Goal: Information Seeking & Learning: Learn about a topic

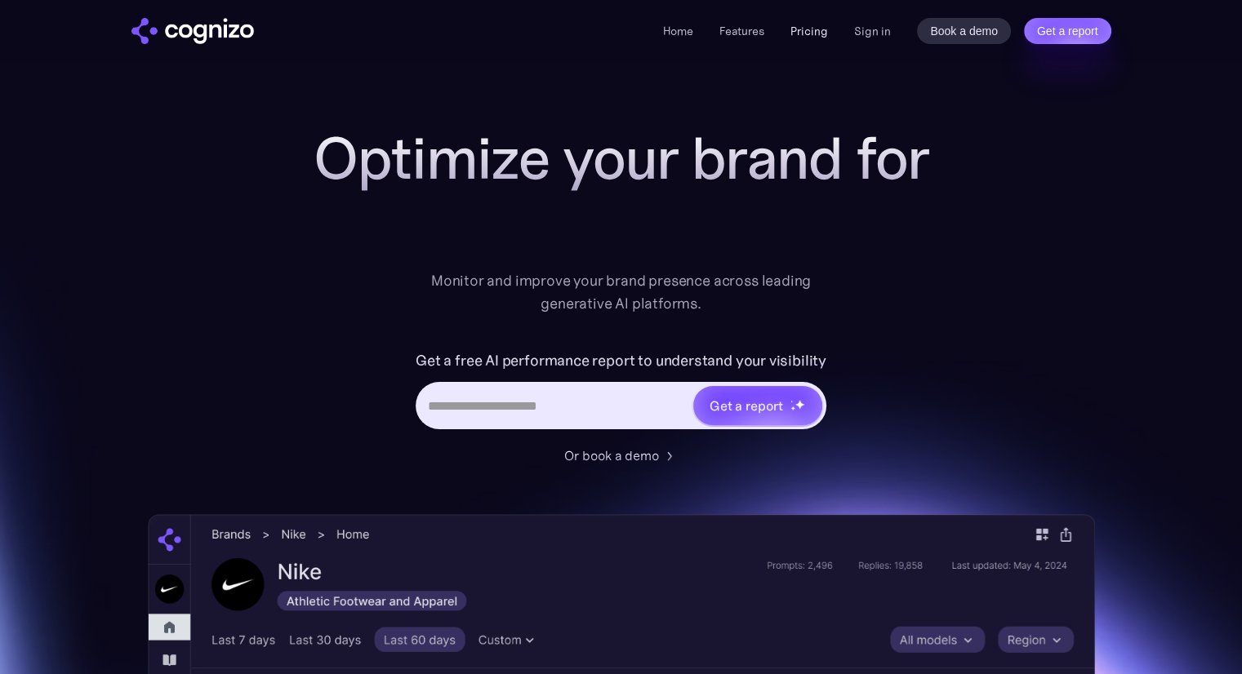
click at [817, 33] on link "Pricing" at bounding box center [809, 31] width 38 height 15
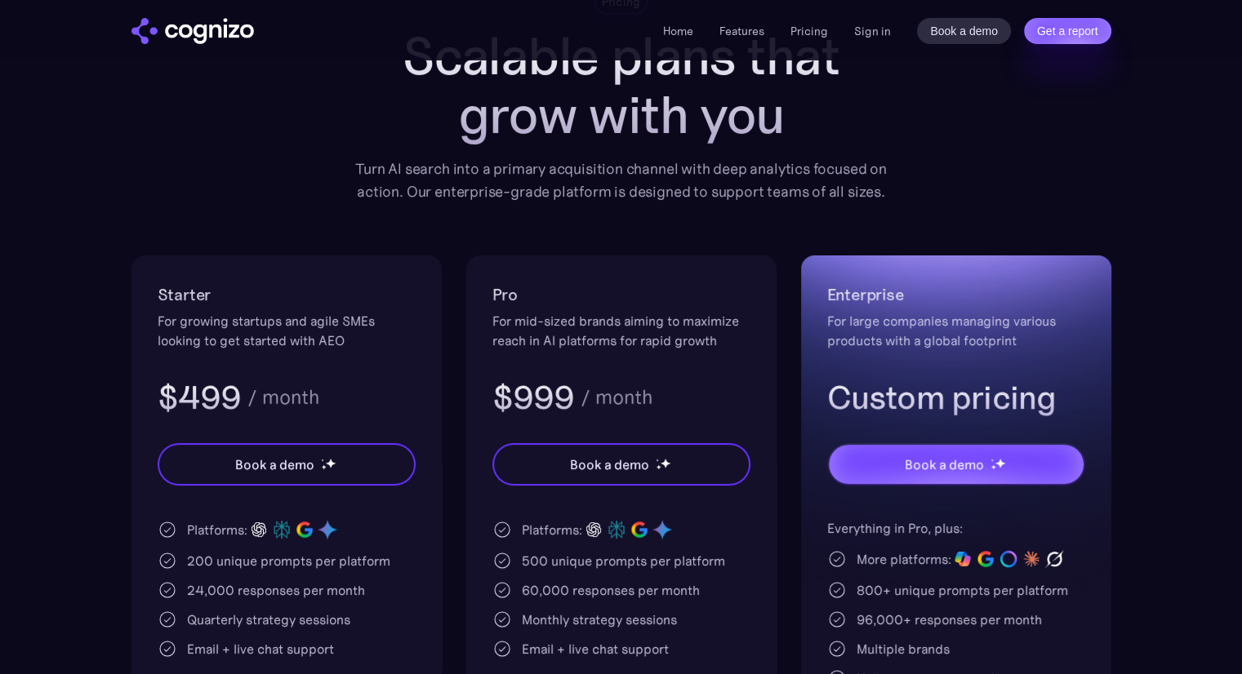
scroll to position [139, 0]
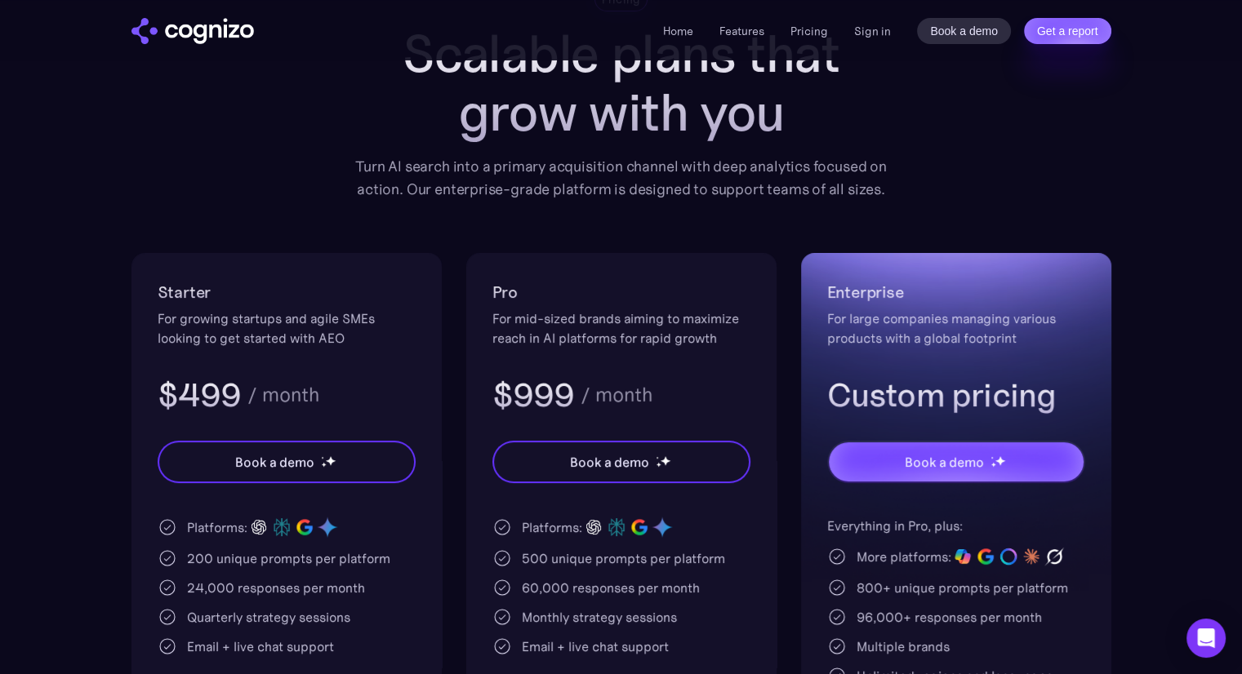
click at [932, 181] on div "Pricing Scalable plans that grow with you Turn AI search into a primary acquisi…" at bounding box center [621, 420] width 980 height 866
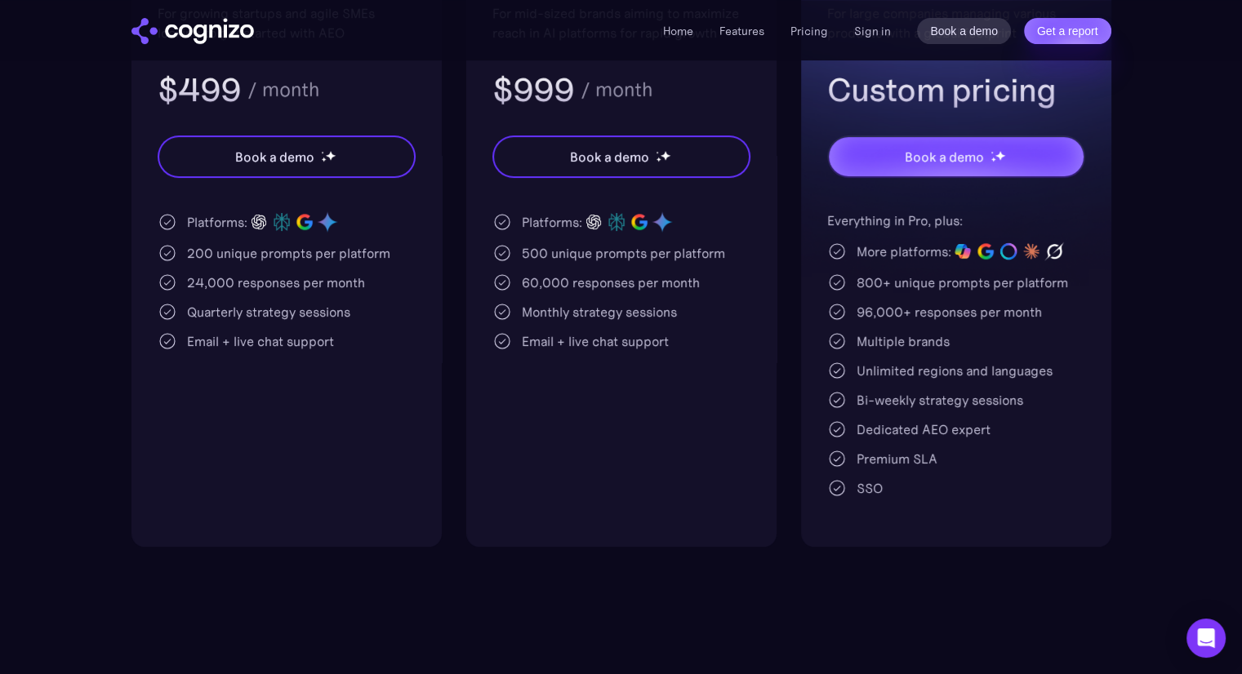
scroll to position [0, 0]
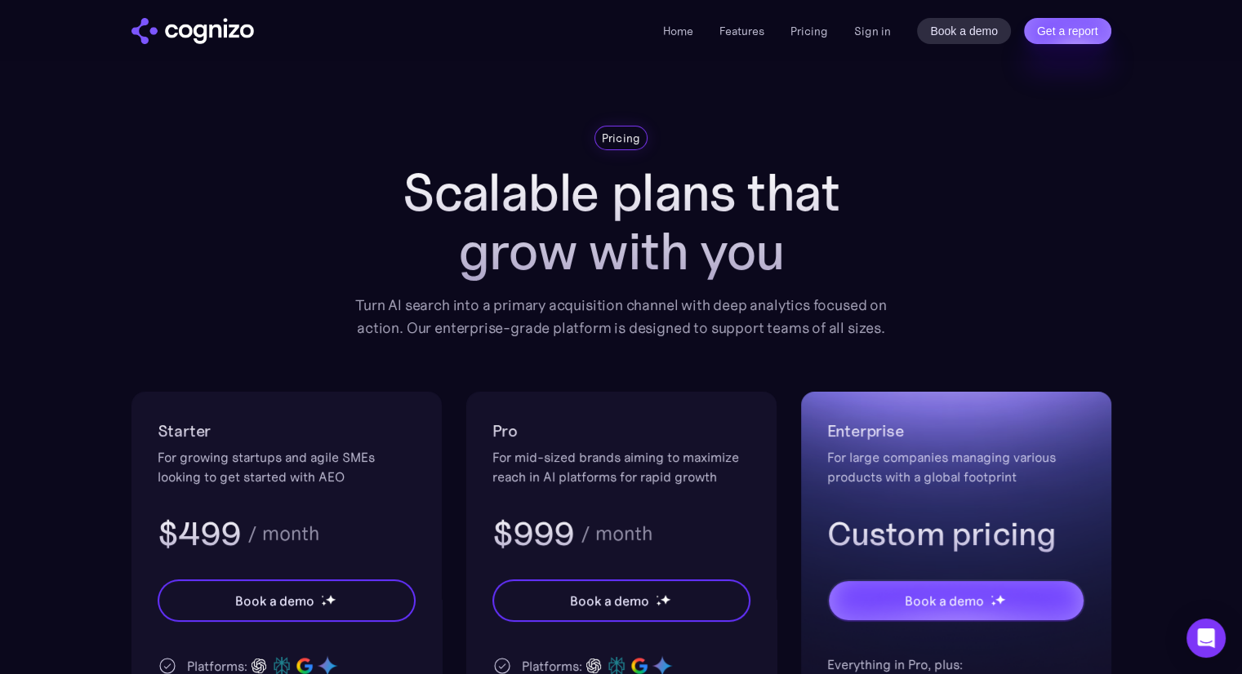
click at [145, 41] on img "home" at bounding box center [192, 31] width 122 height 26
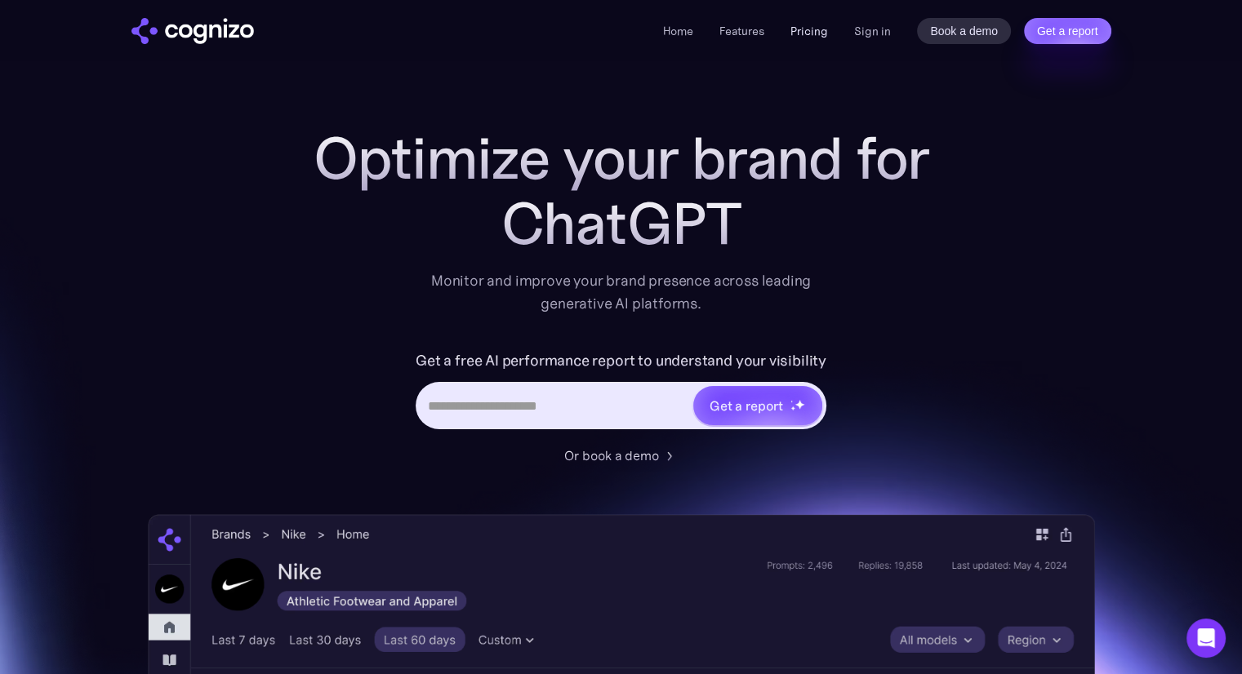
click at [817, 27] on link "Pricing" at bounding box center [809, 31] width 38 height 15
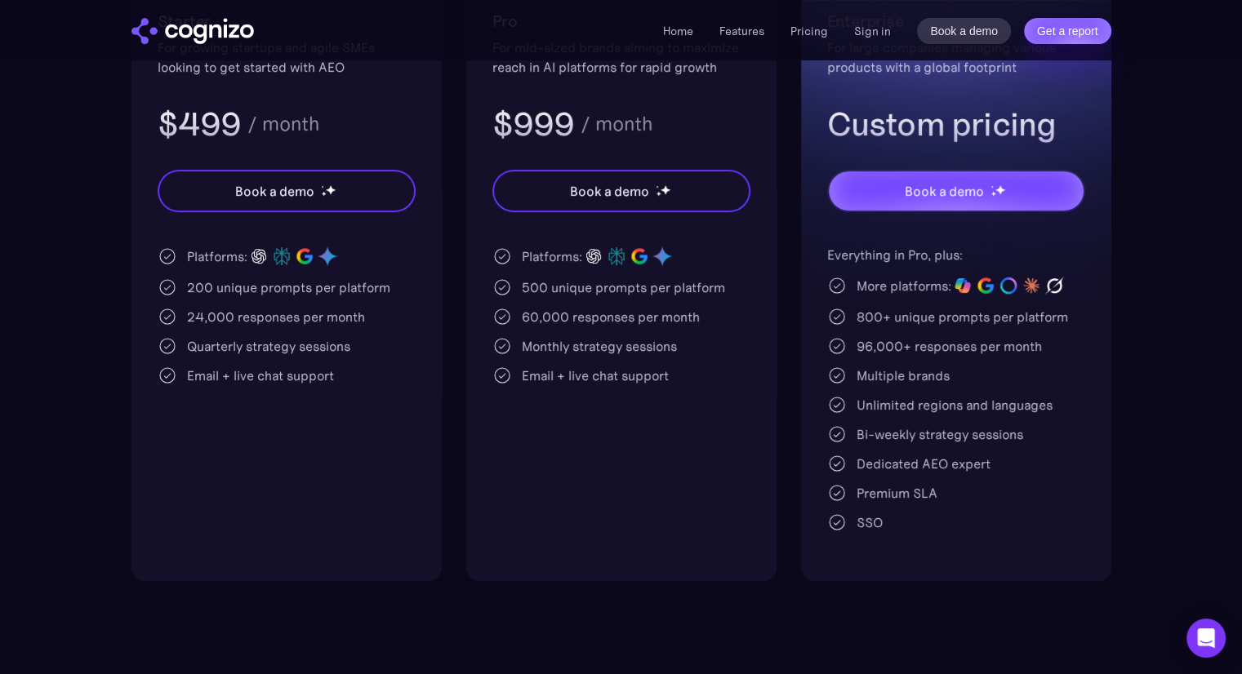
scroll to position [411, 0]
click at [554, 281] on div "500 unique prompts per platform" at bounding box center [623, 287] width 203 height 20
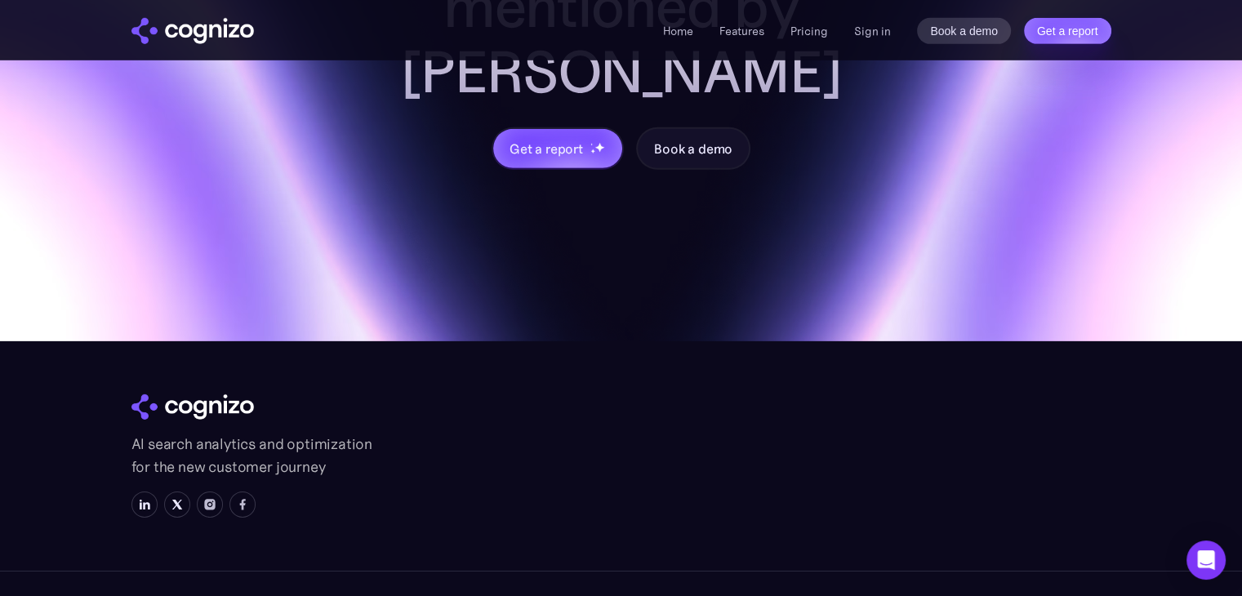
scroll to position [5050, 0]
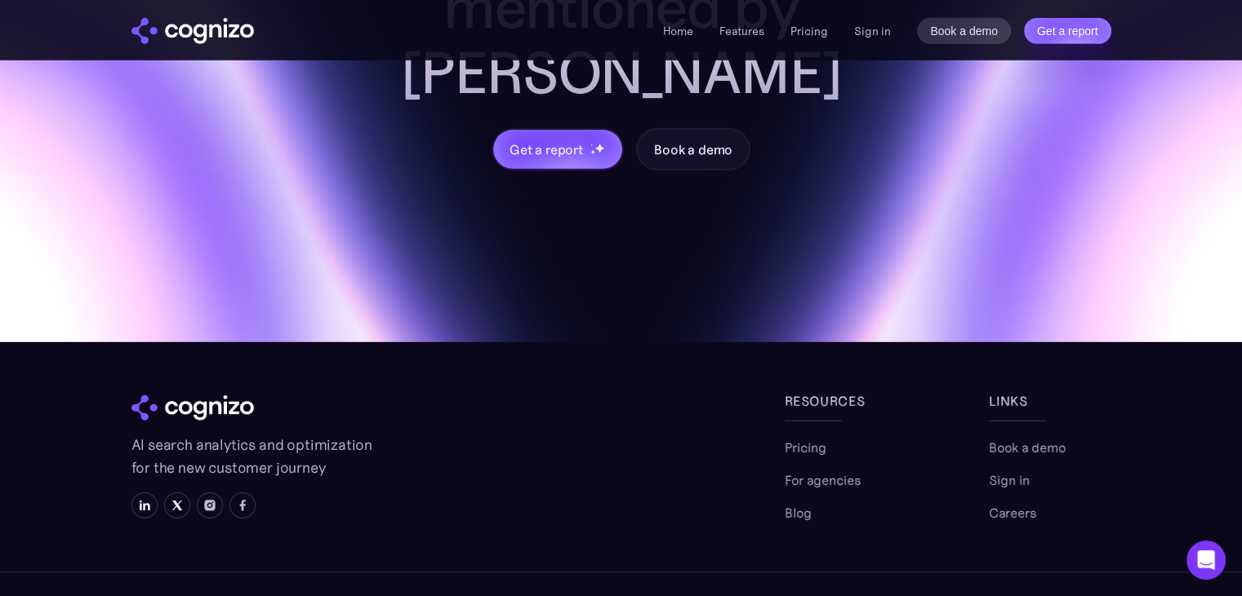
click at [803, 21] on li "Pricing" at bounding box center [809, 31] width 38 height 20
click at [808, 39] on li "Pricing" at bounding box center [809, 31] width 38 height 20
click at [808, 33] on link "Pricing" at bounding box center [809, 31] width 38 height 15
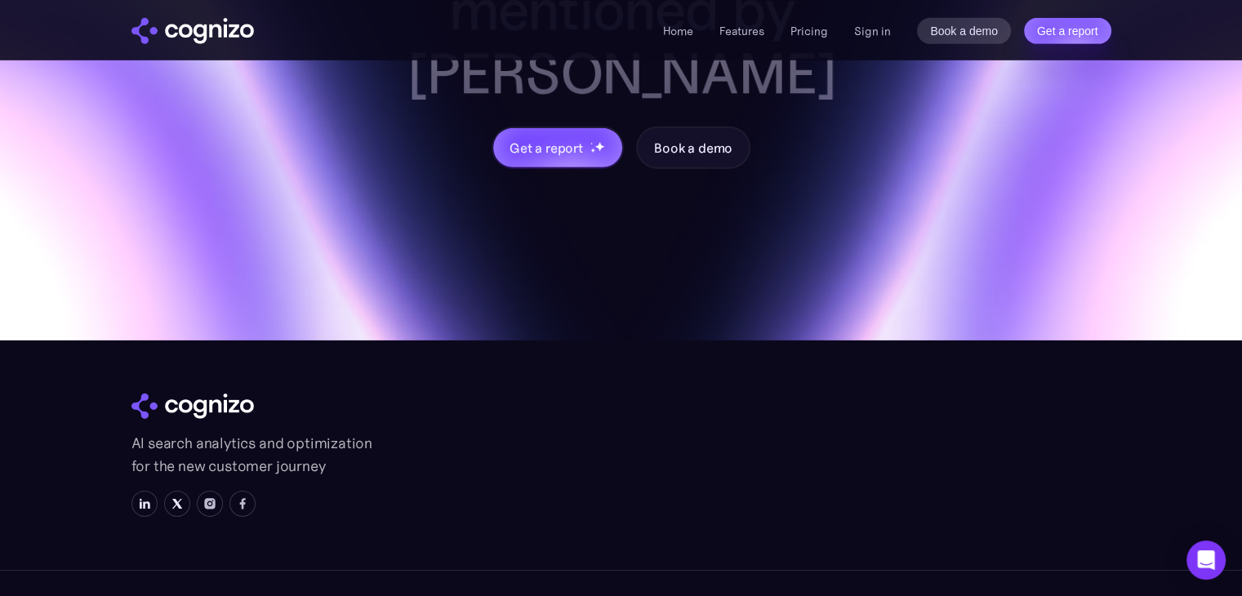
scroll to position [5050, 0]
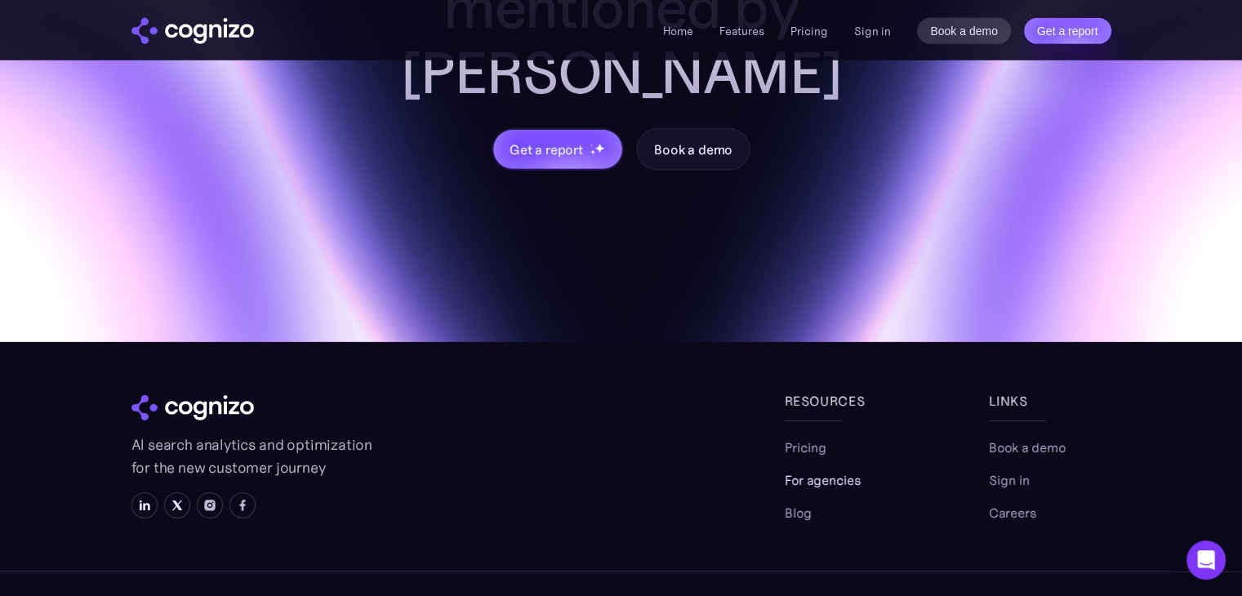
click at [833, 470] on link "For agencies" at bounding box center [823, 480] width 76 height 20
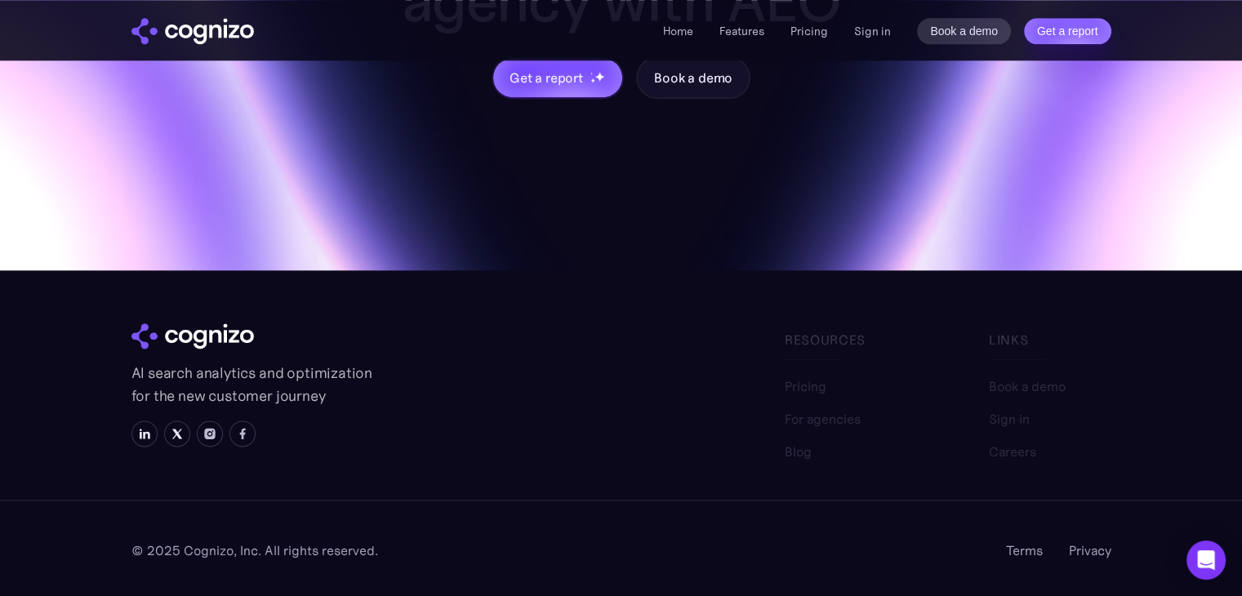
scroll to position [1974, 0]
